Goal: Task Accomplishment & Management: Manage account settings

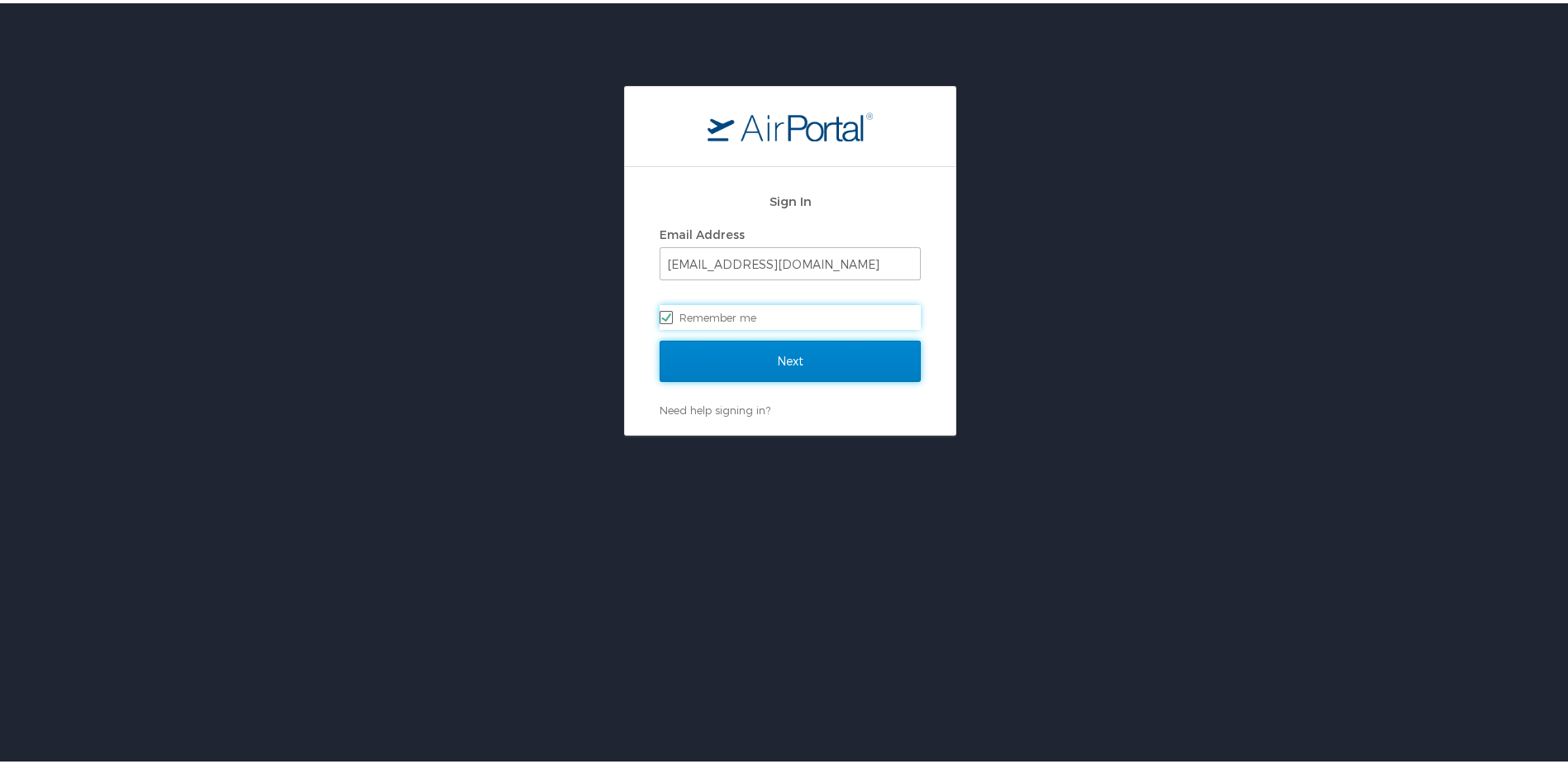
click at [753, 361] on input "Next" at bounding box center [790, 358] width 262 height 41
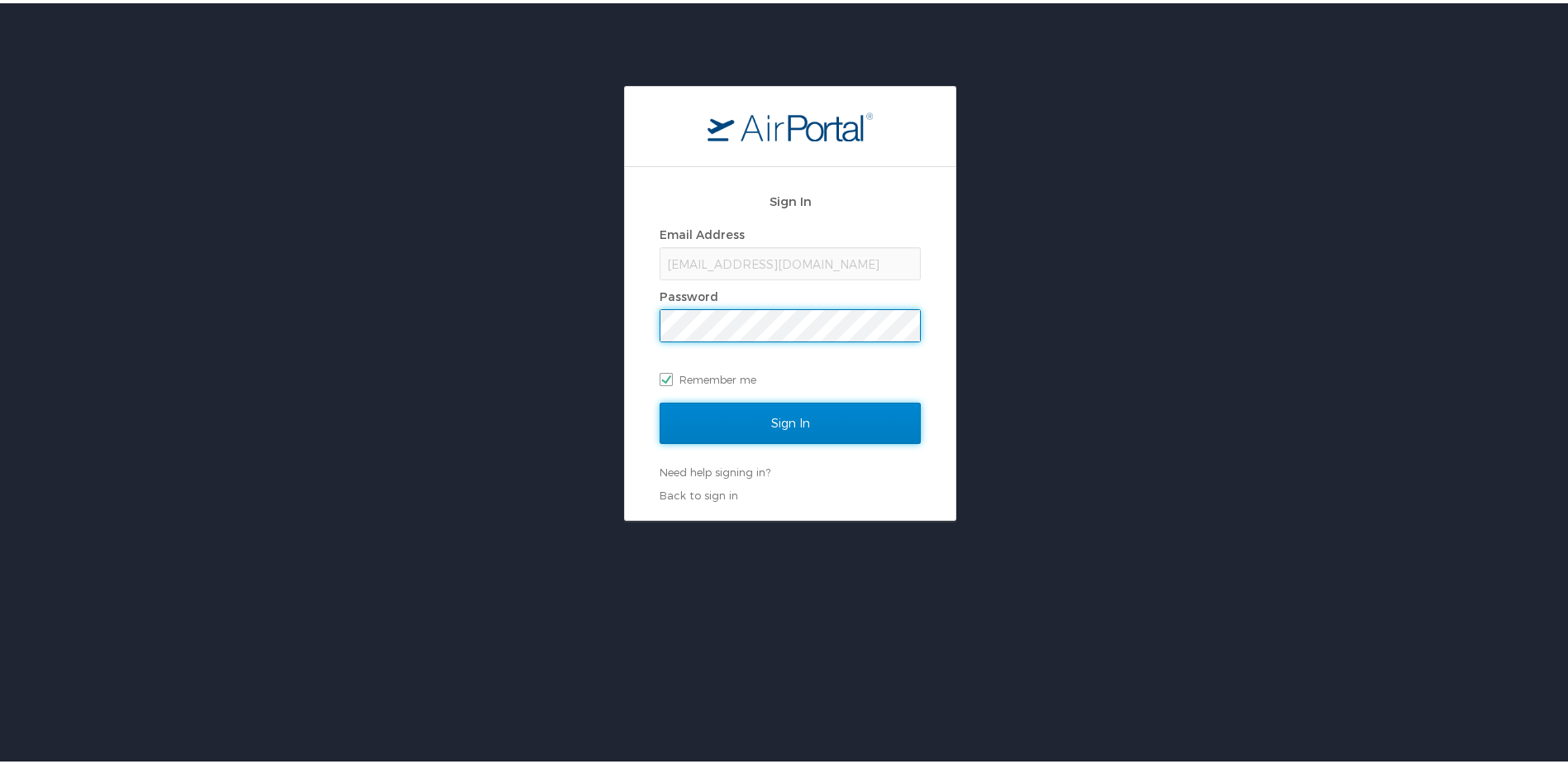
click at [760, 420] on input "Sign In" at bounding box center [790, 420] width 262 height 41
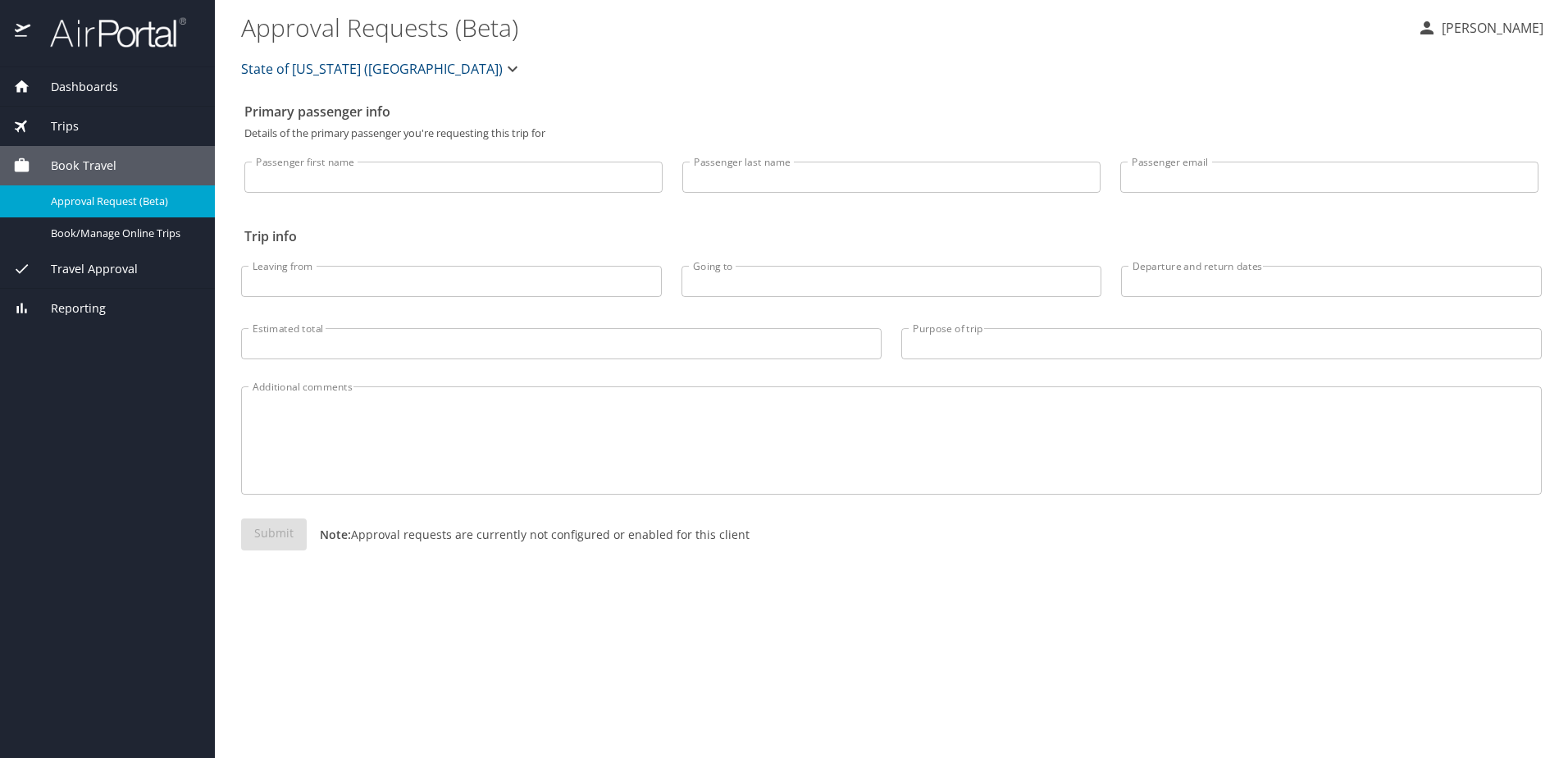
click at [85, 273] on span "Travel Approval" at bounding box center [85, 270] width 108 height 18
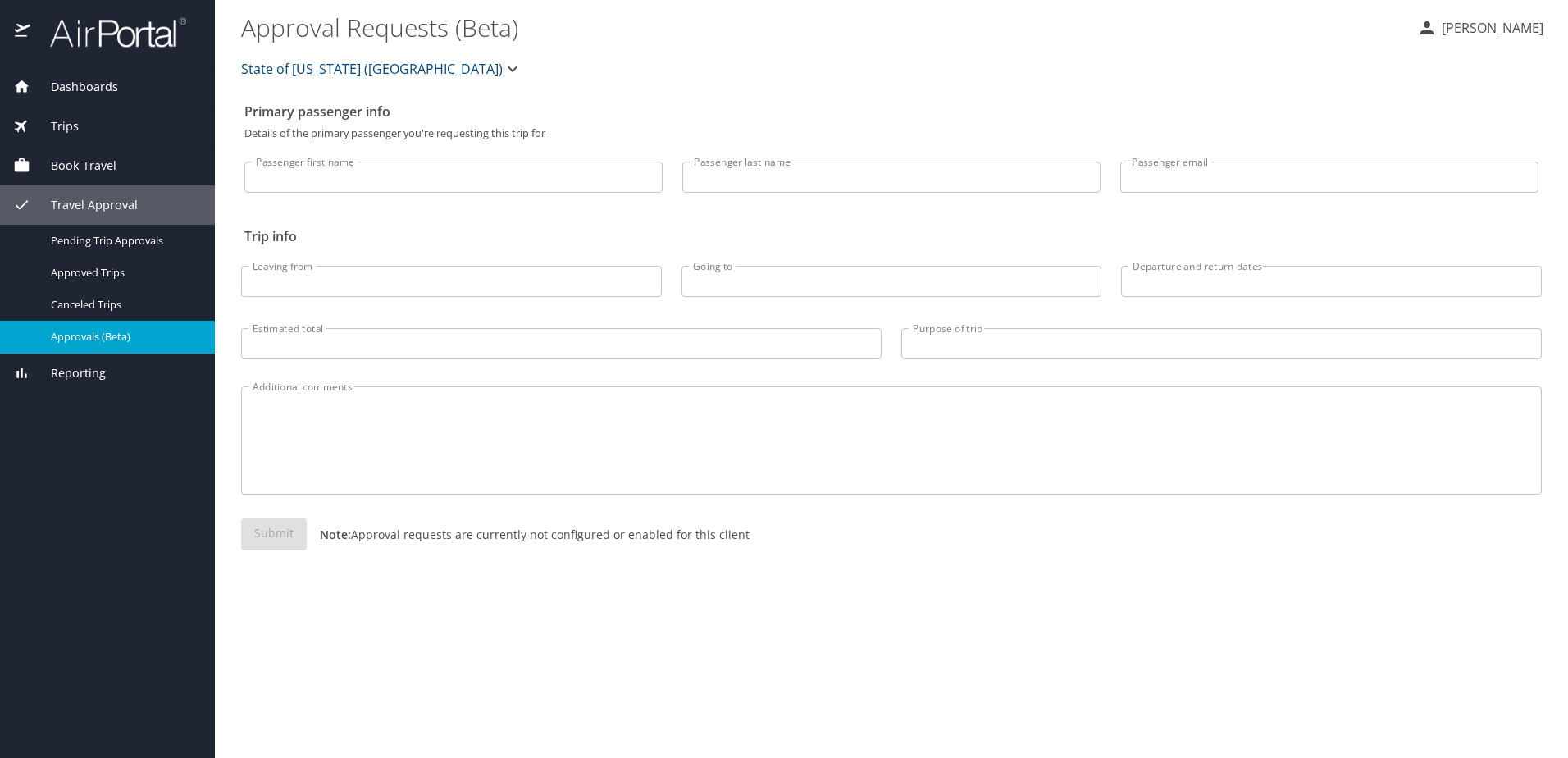
click at [100, 335] on span "Approvals (Beta)" at bounding box center [123, 337] width 144 height 16
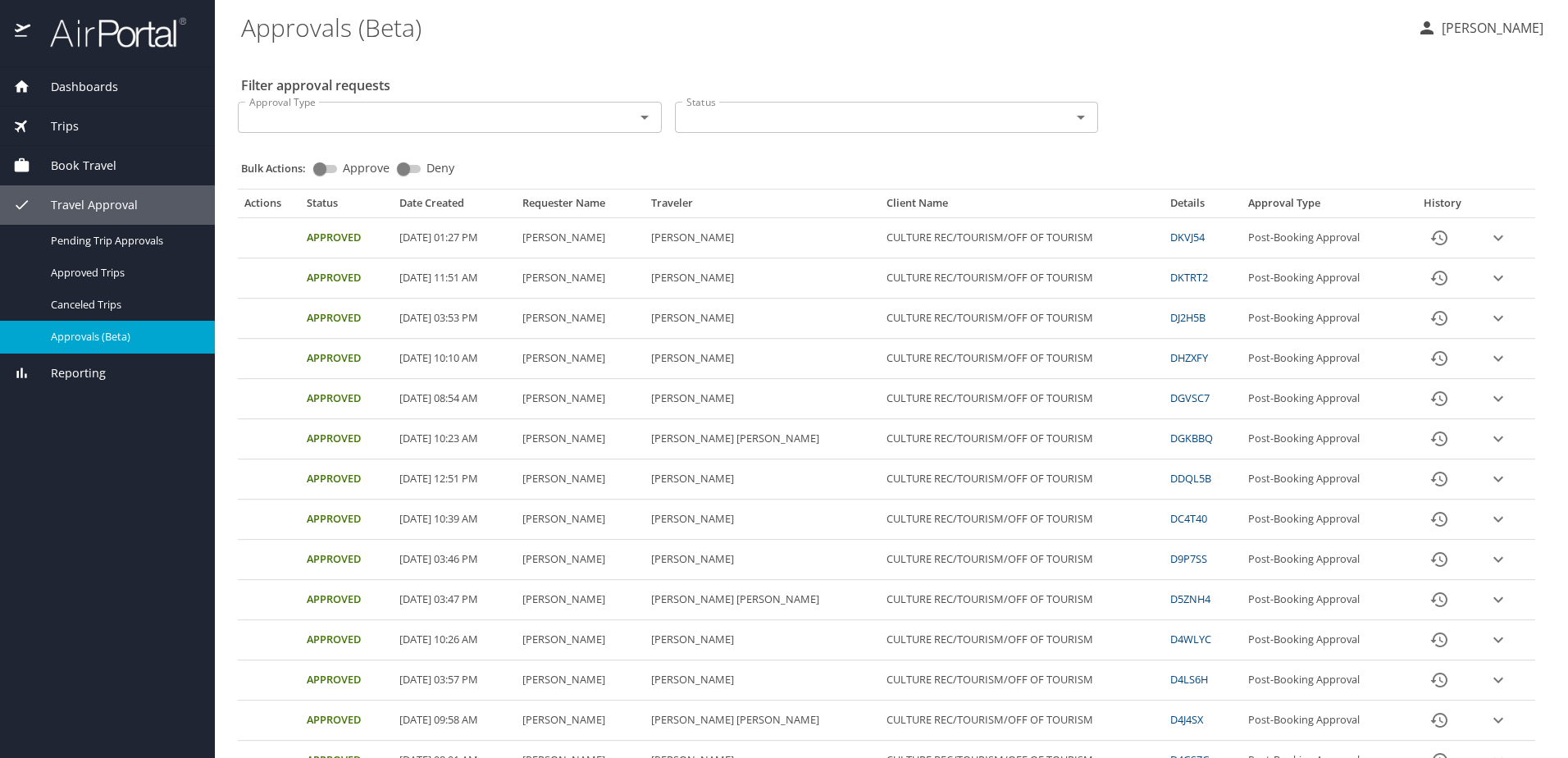
click at [100, 332] on span "Approvals (Beta)" at bounding box center [123, 337] width 144 height 16
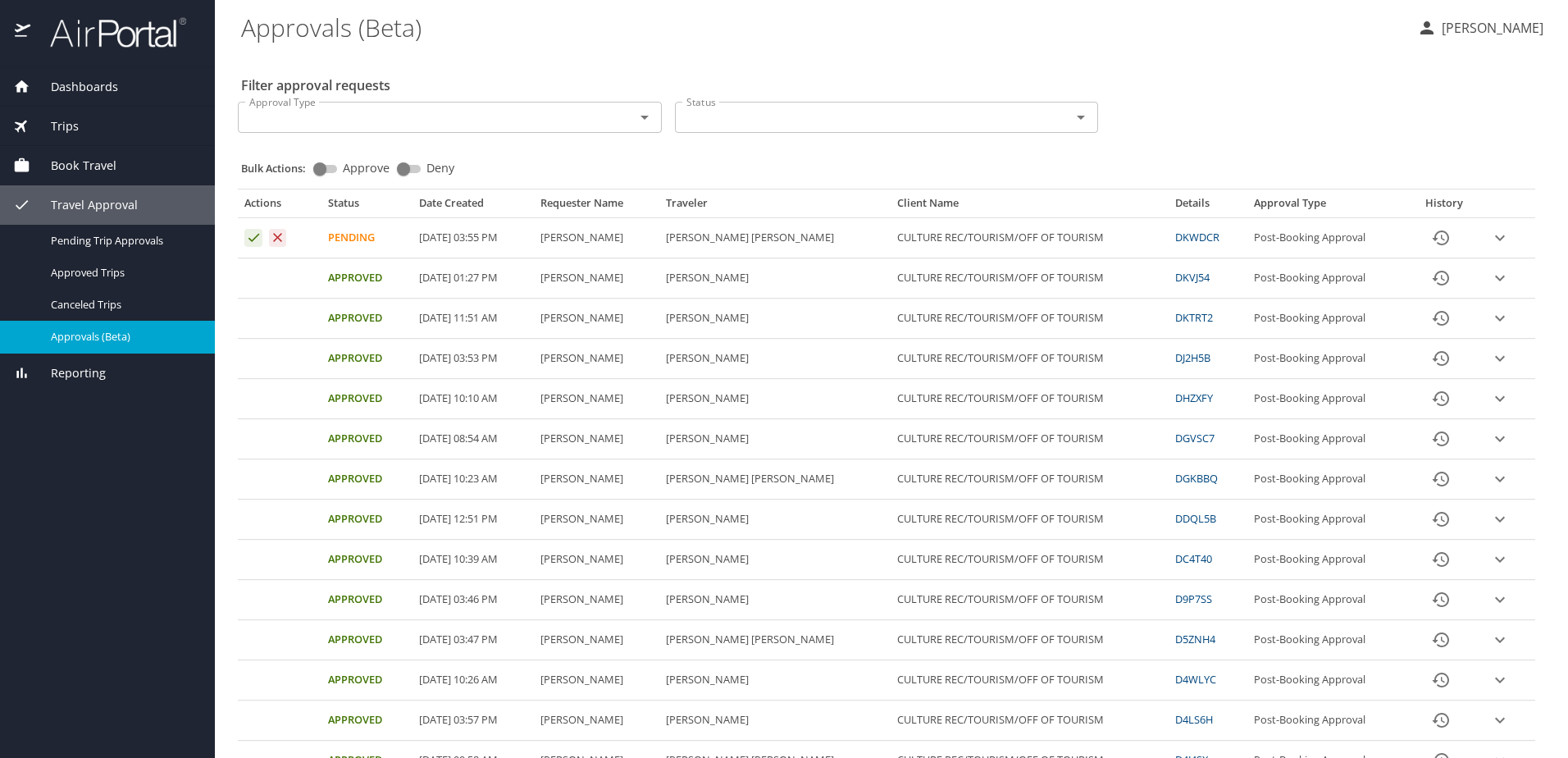
click at [1495, 241] on icon "expand row" at bounding box center [1500, 238] width 10 height 6
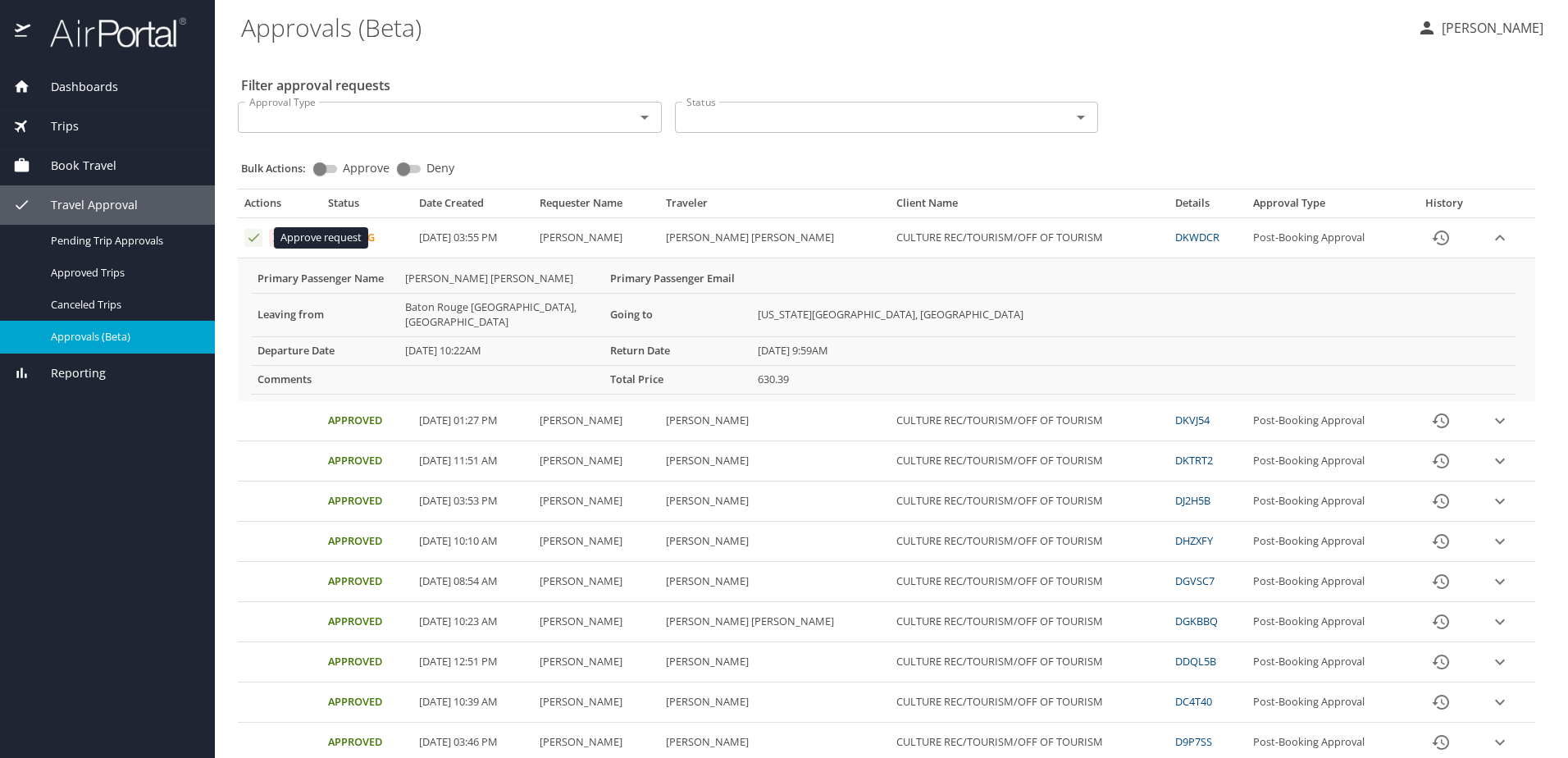
click at [250, 238] on icon "Approval table" at bounding box center [254, 237] width 16 height 16
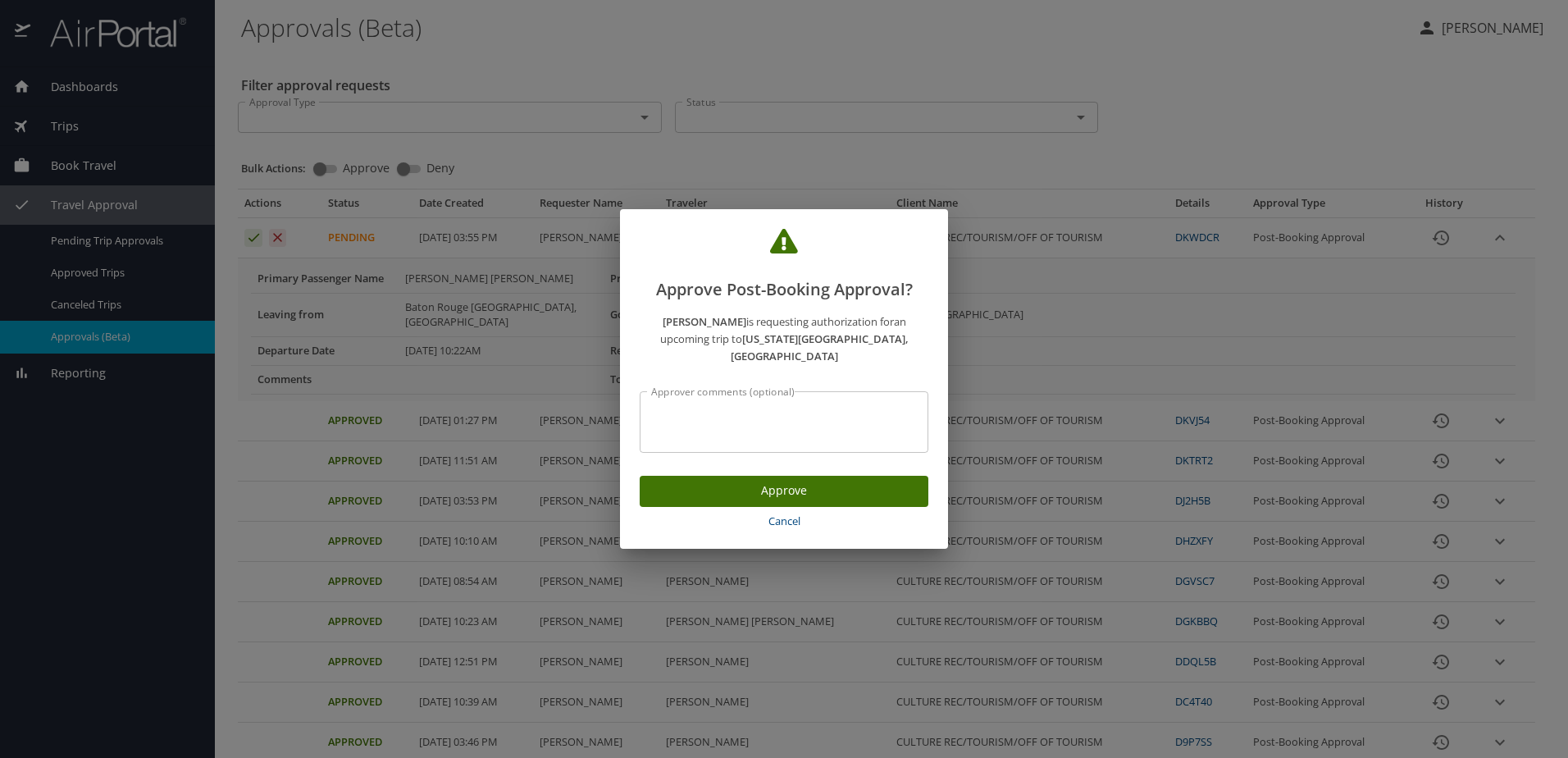
click at [838, 488] on span "Approve" at bounding box center [784, 491] width 262 height 21
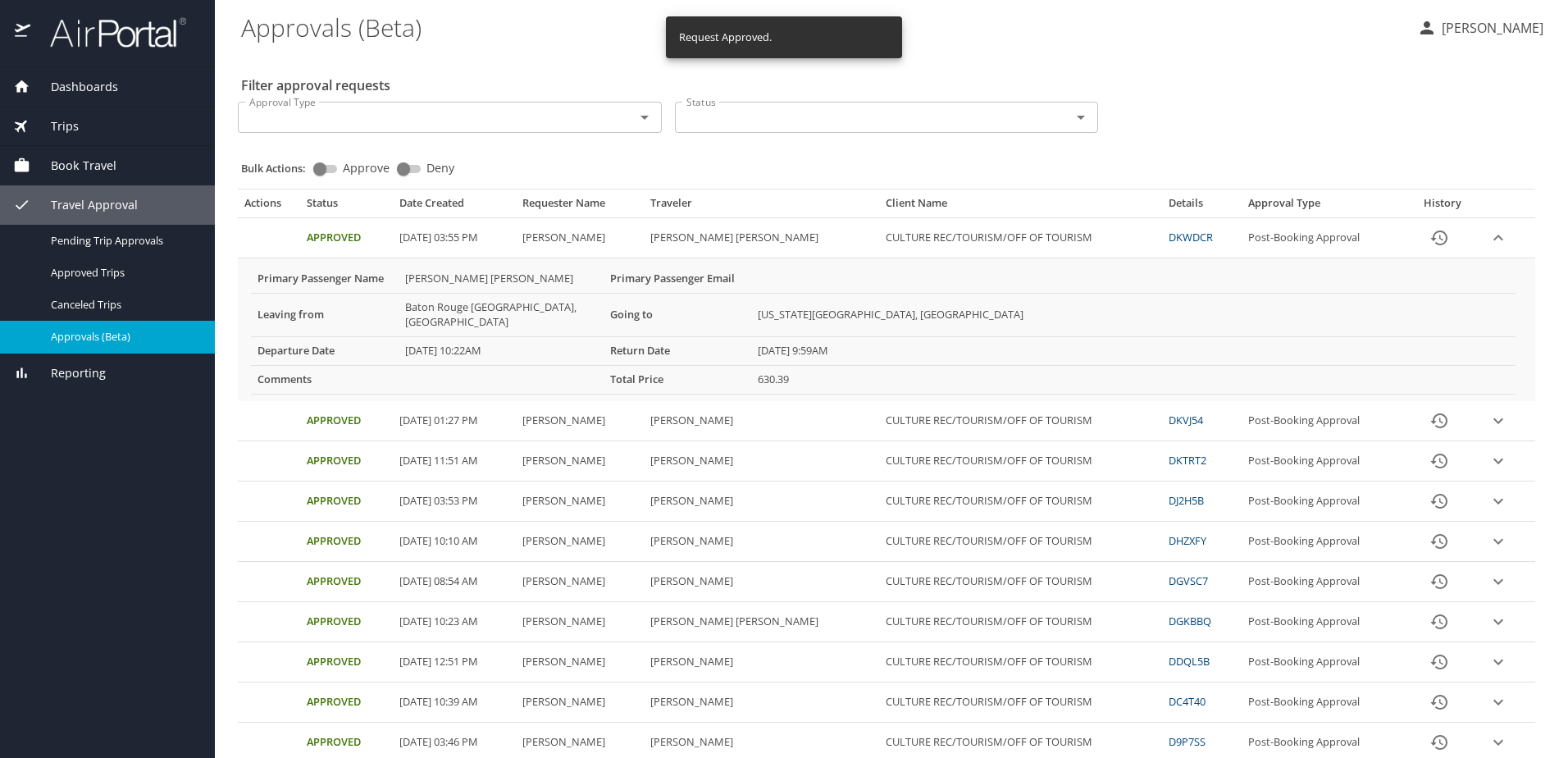
click at [1509, 27] on p "[PERSON_NAME]" at bounding box center [1490, 28] width 107 height 20
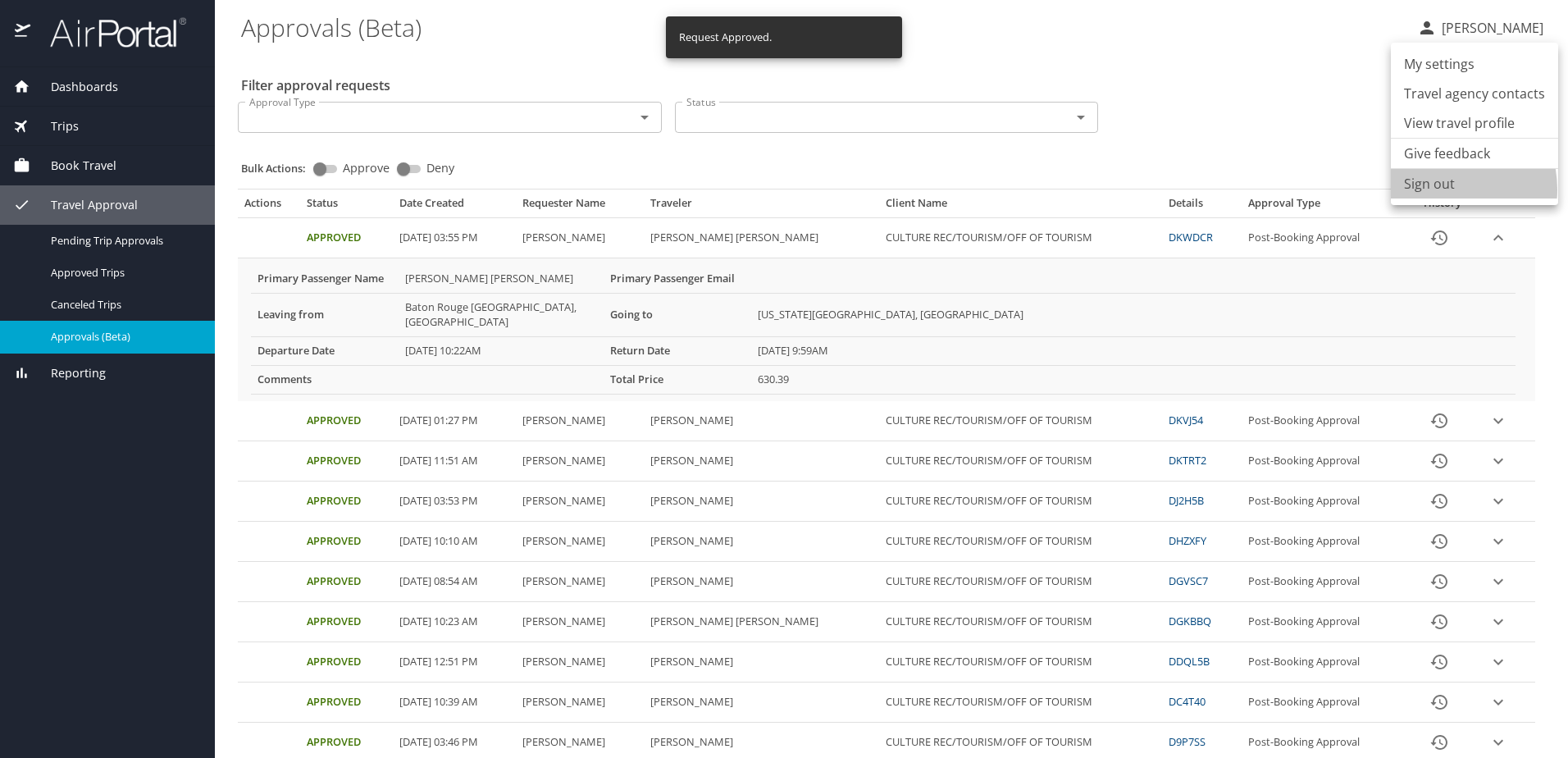
click at [1437, 189] on li "Sign out" at bounding box center [1474, 184] width 167 height 30
